Goal: Find specific page/section: Find specific page/section

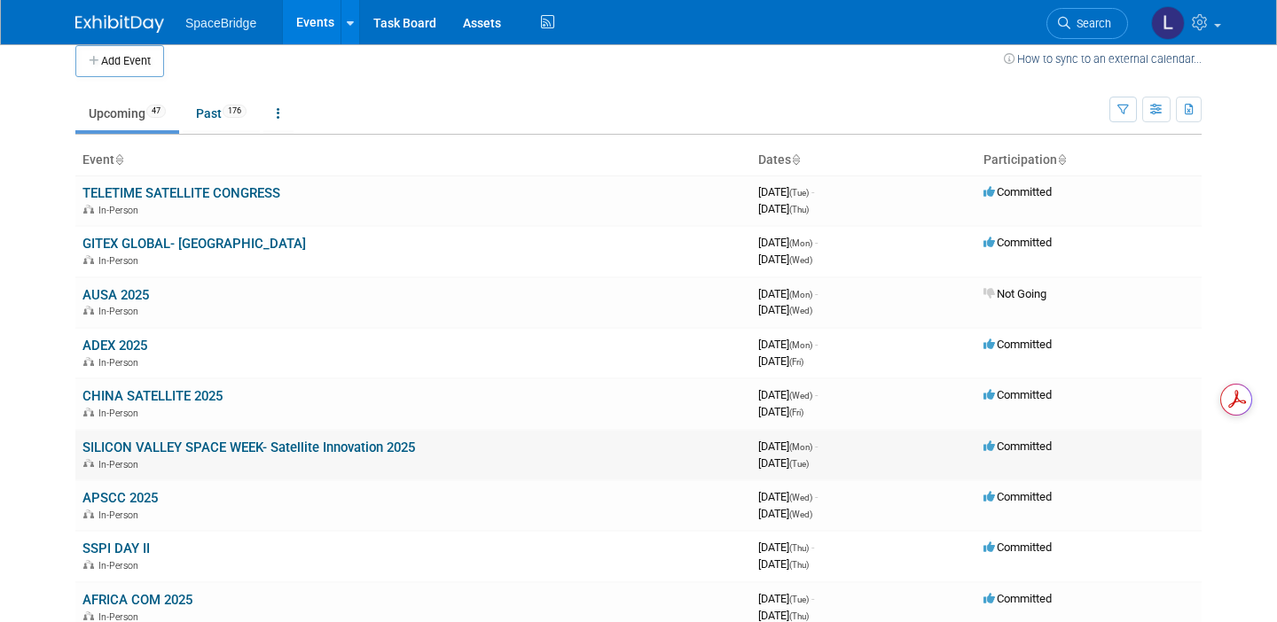
click at [205, 450] on link "SILICON VALLEY SPACE WEEK- Satellite Innovation 2025" at bounding box center [248, 448] width 333 height 16
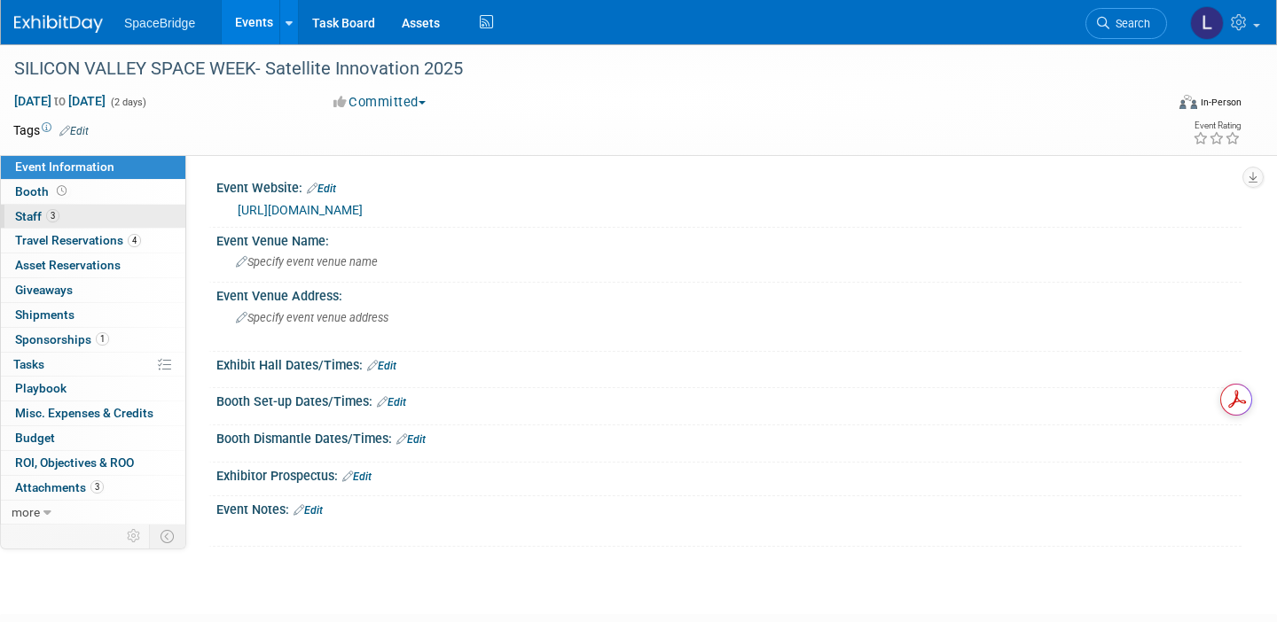
click at [37, 217] on span "Staff 3" at bounding box center [37, 216] width 44 height 14
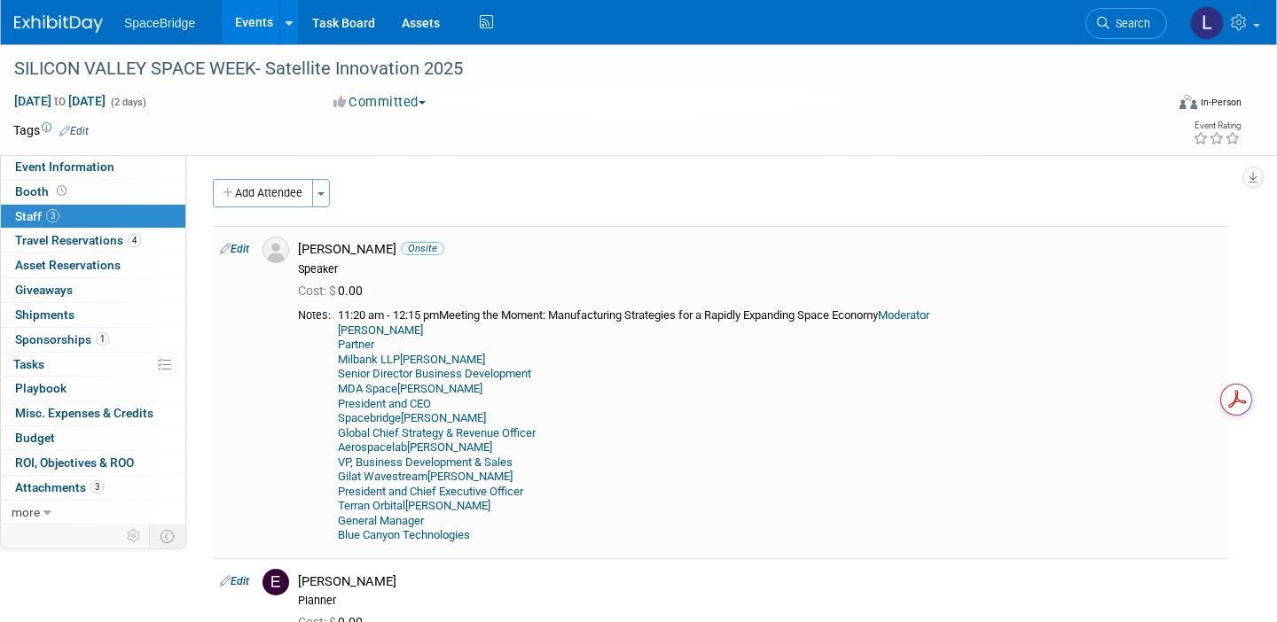
click at [278, 250] on img at bounding box center [275, 250] width 27 height 27
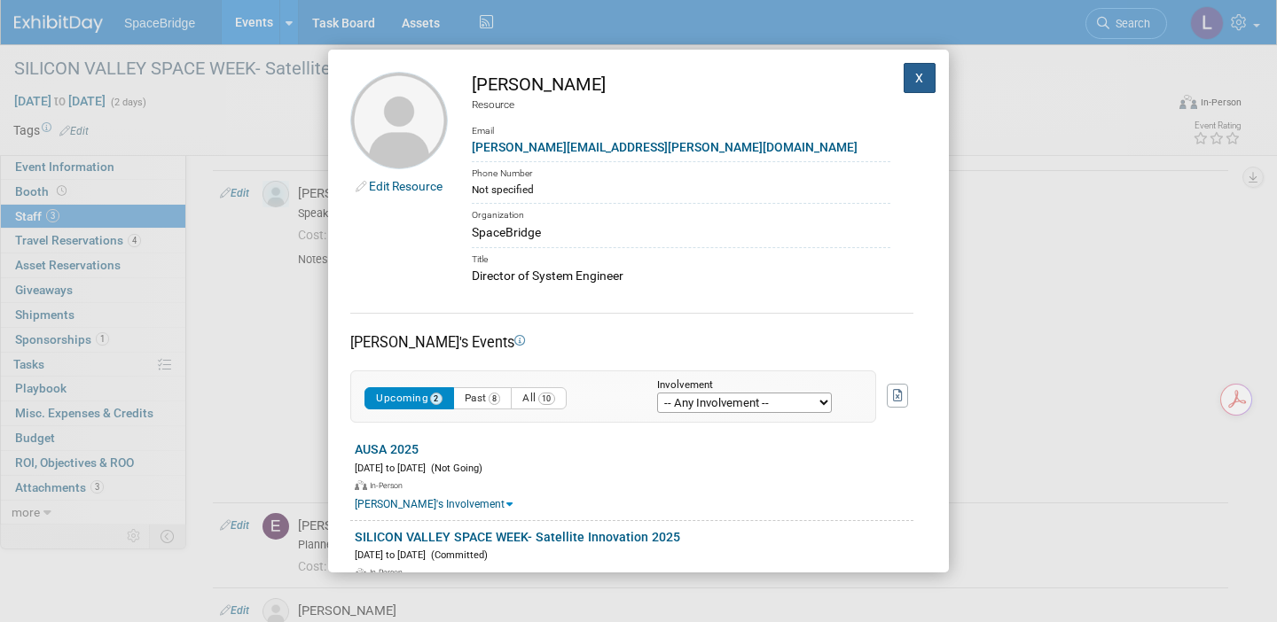
scroll to position [53, 0]
click at [918, 89] on button "X" at bounding box center [920, 78] width 32 height 30
